Goal: Task Accomplishment & Management: Use online tool/utility

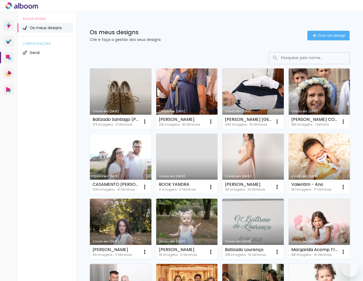
click at [316, 34] on iron-icon at bounding box center [314, 35] width 6 height 6
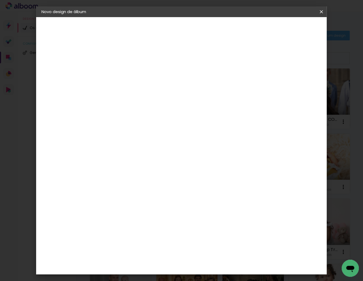
click at [129, 70] on input at bounding box center [129, 72] width 0 height 8
type input "[PERSON_NAME]"
type paper-input "[PERSON_NAME]"
click at [0, 0] on slot "Avançar" at bounding box center [0, 0] width 0 height 0
click at [0, 0] on slot "Tamanho Livre" at bounding box center [0, 0] width 0 height 0
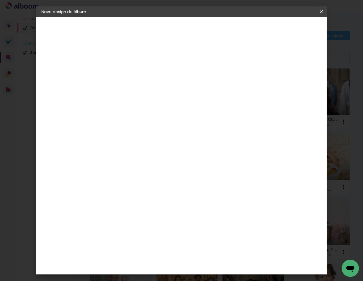
click at [160, 119] on div "DreambooksPro" at bounding box center [142, 121] width 35 height 4
click at [207, 75] on paper-item "Tamanho Livre" at bounding box center [187, 82] width 40 height 14
click at [143, 124] on paper-item "DreambooksPro" at bounding box center [137, 121] width 47 height 12
click at [0, 0] on slot "Avançar" at bounding box center [0, 0] width 0 height 0
click at [150, 89] on input "text" at bounding box center [139, 93] width 21 height 8
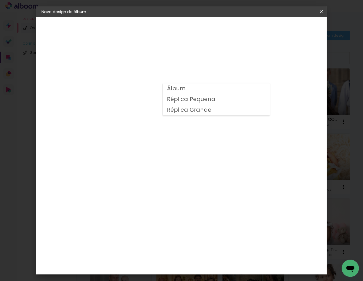
click at [0, 0] on slot "Álbum" at bounding box center [0, 0] width 0 height 0
type input "Álbum"
click at [165, 254] on span "25 × 25" at bounding box center [152, 259] width 25 height 11
click at [216, 25] on paper-button "Avançar" at bounding box center [203, 28] width 26 height 9
click at [291, 27] on span "Iniciar design" at bounding box center [279, 28] width 24 height 4
